Goal: Information Seeking & Learning: Learn about a topic

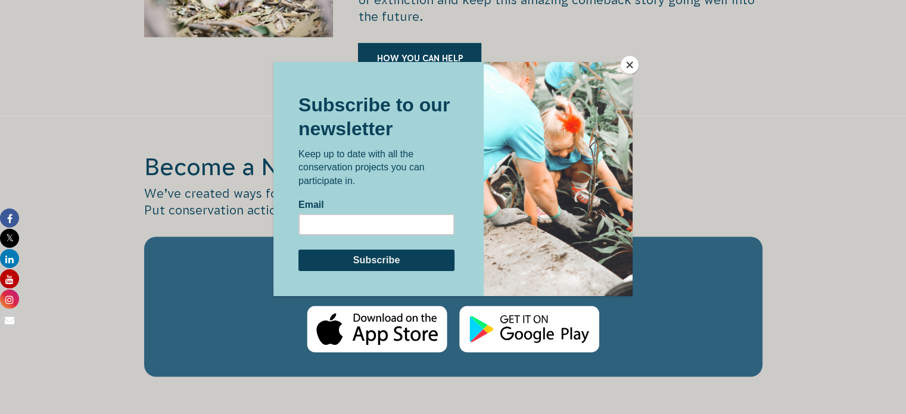
scroll to position [1906, 0]
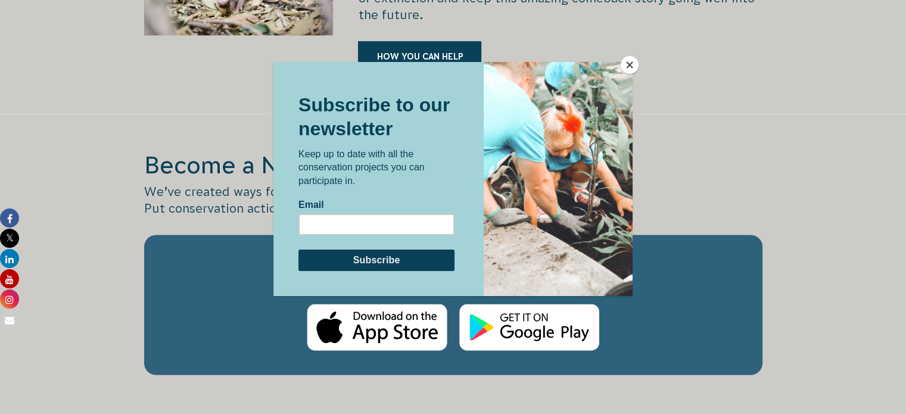
click at [631, 64] on button "Close" at bounding box center [630, 65] width 18 height 18
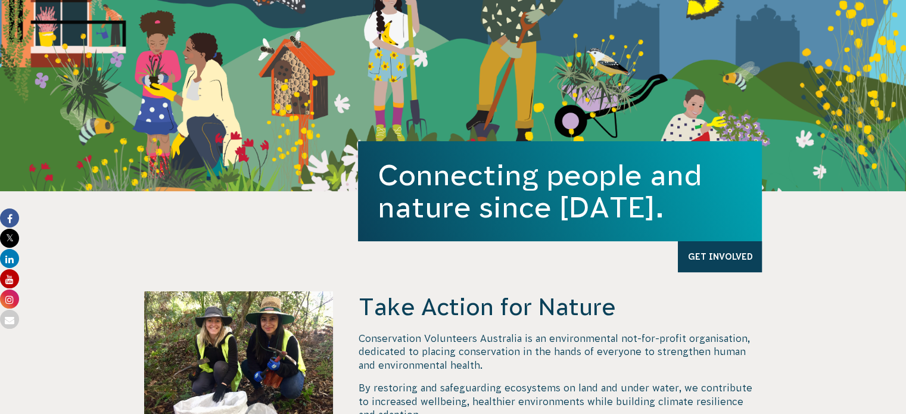
scroll to position [0, 0]
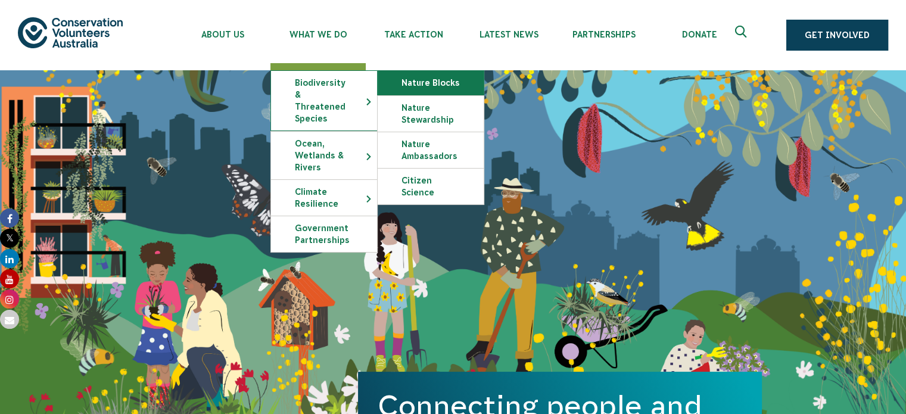
click at [427, 83] on link "Nature Blocks" at bounding box center [431, 83] width 106 height 24
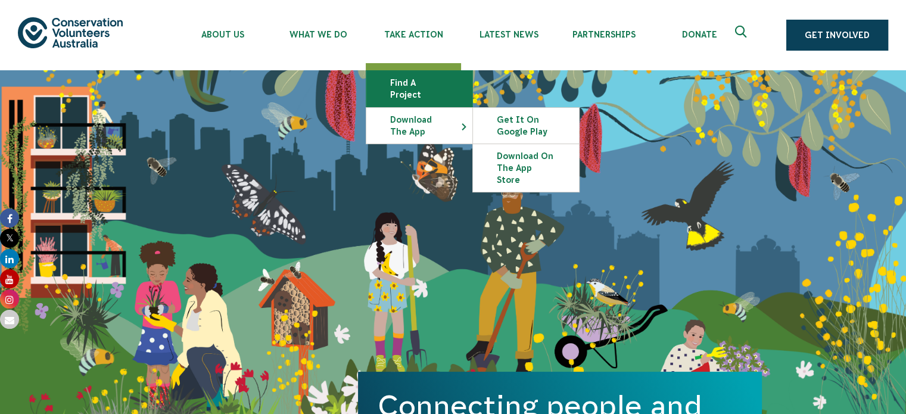
click at [420, 87] on link "Find a project" at bounding box center [419, 89] width 106 height 36
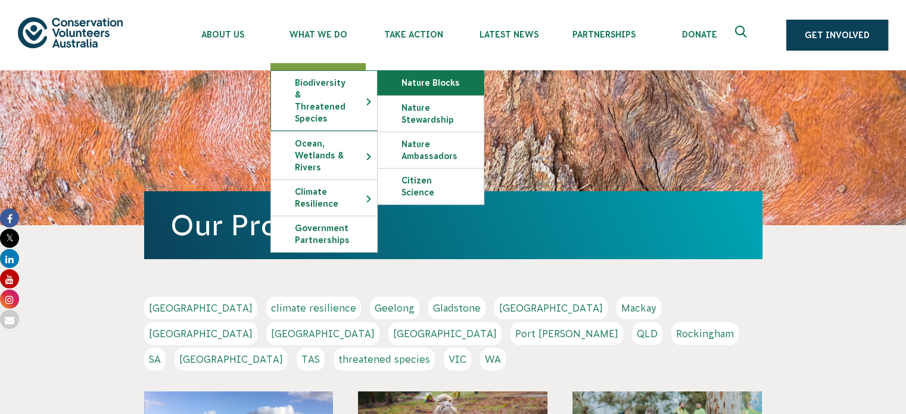
click at [427, 84] on link "Nature Blocks" at bounding box center [431, 83] width 106 height 24
click at [425, 83] on link "Nature Blocks" at bounding box center [431, 83] width 106 height 24
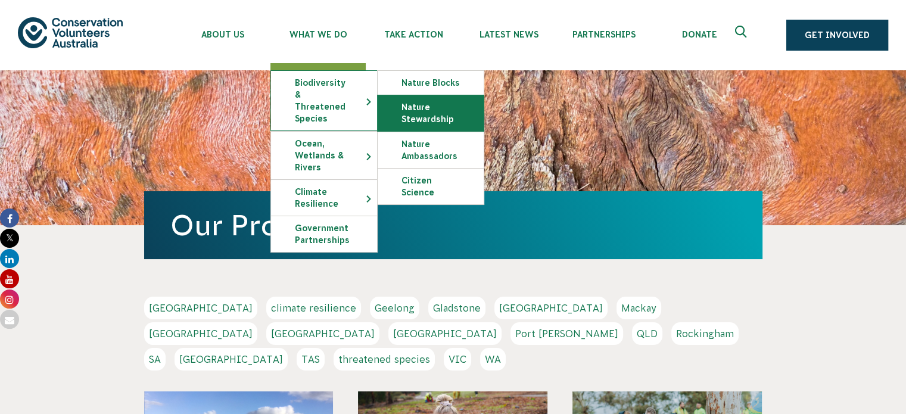
click at [421, 116] on link "Nature Stewardship" at bounding box center [431, 113] width 106 height 36
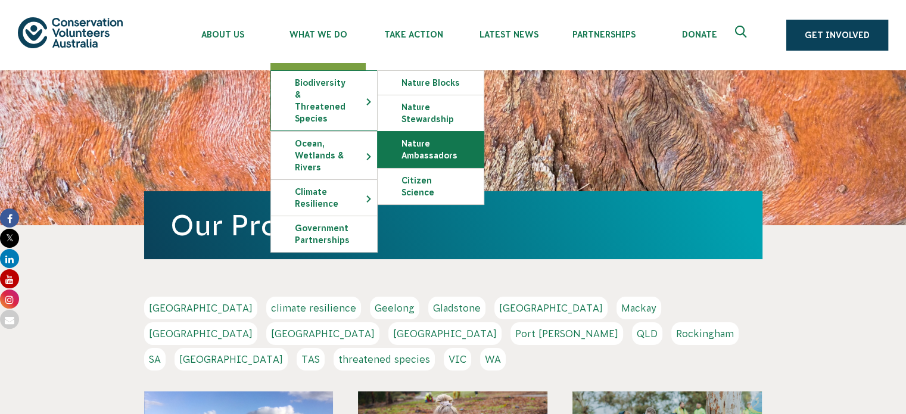
click at [429, 154] on link "Nature Ambassadors" at bounding box center [431, 150] width 106 height 36
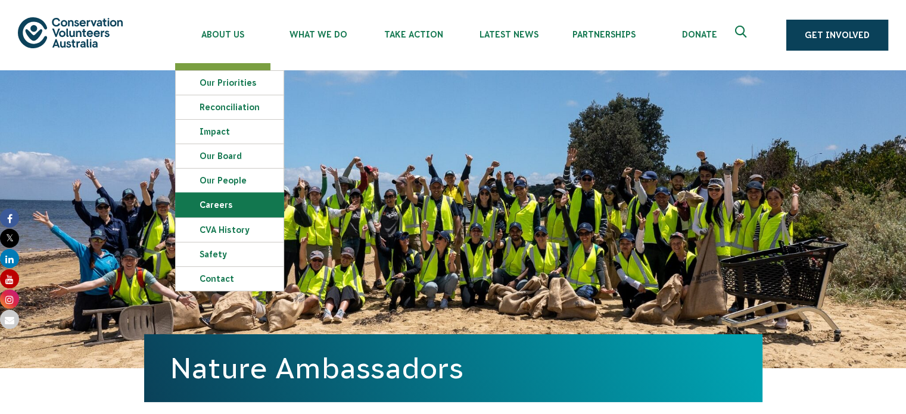
click at [226, 209] on link "Careers" at bounding box center [230, 205] width 108 height 24
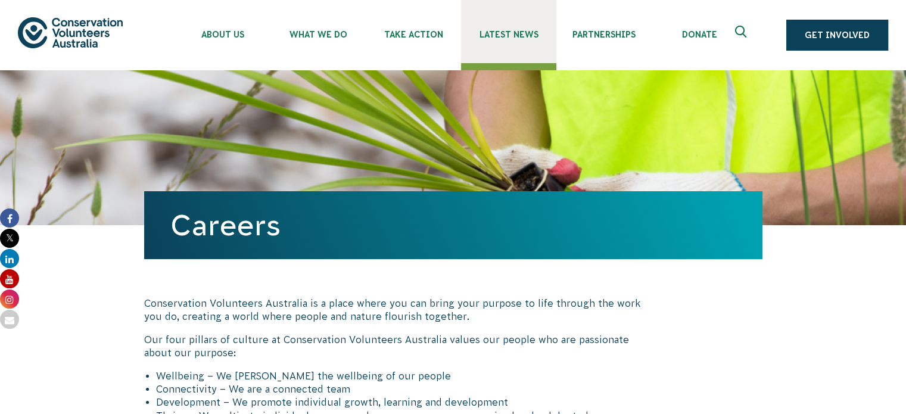
click at [513, 36] on span "Latest News" at bounding box center [508, 35] width 95 height 10
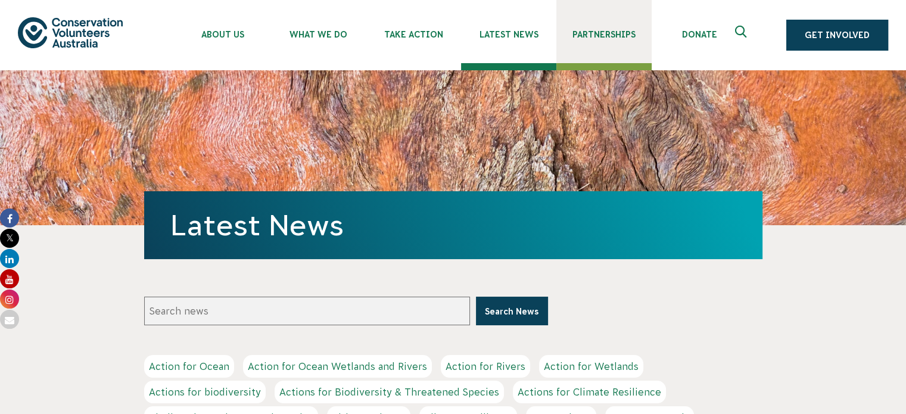
click at [604, 36] on span "Partnerships" at bounding box center [603, 35] width 95 height 10
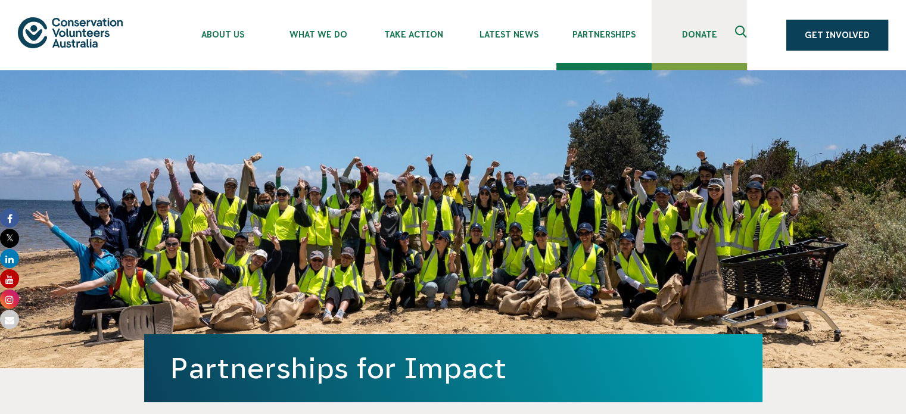
click at [705, 27] on link "Donate" at bounding box center [699, 31] width 95 height 63
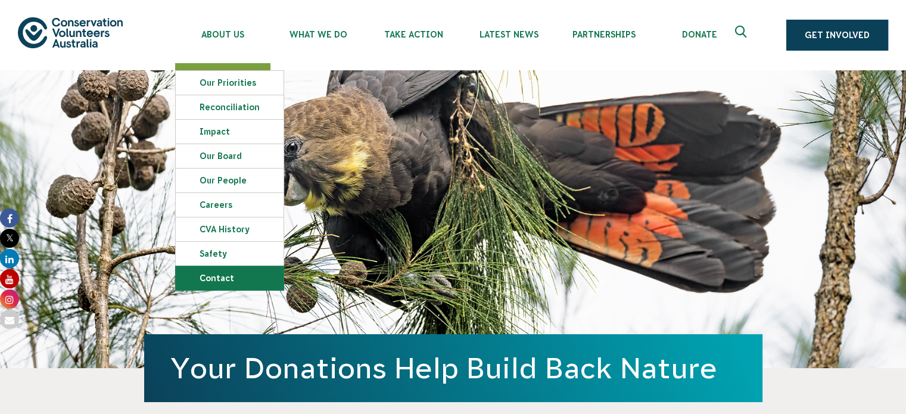
click at [228, 276] on link "Contact" at bounding box center [230, 278] width 108 height 24
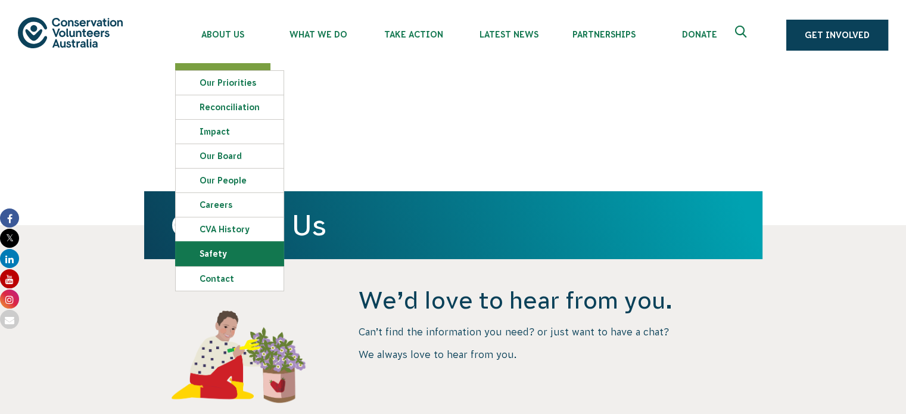
click at [229, 256] on link "Safety" at bounding box center [230, 254] width 108 height 24
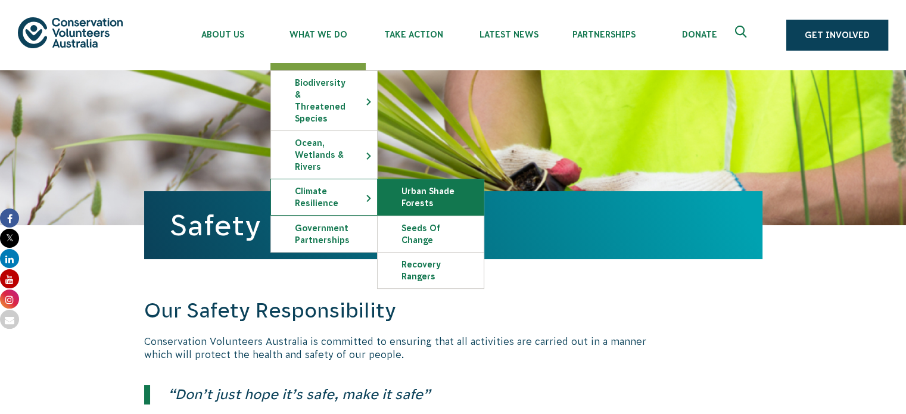
click at [404, 182] on link "Urban Shade Forests" at bounding box center [431, 197] width 106 height 36
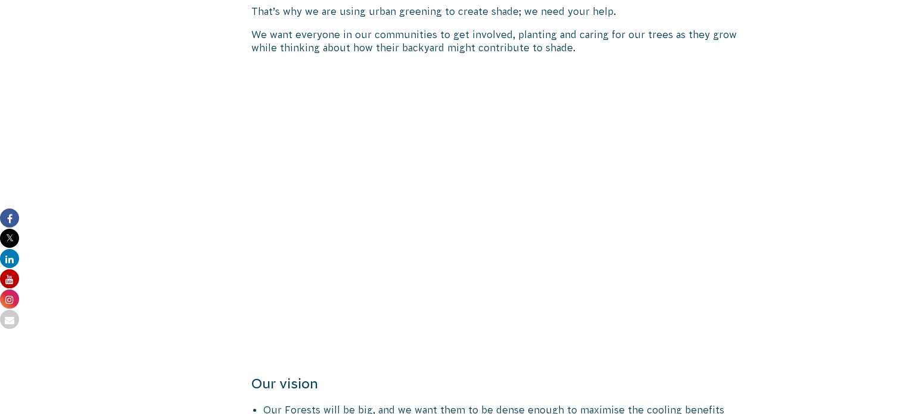
scroll to position [655, 0]
